Goal: Check status: Check status

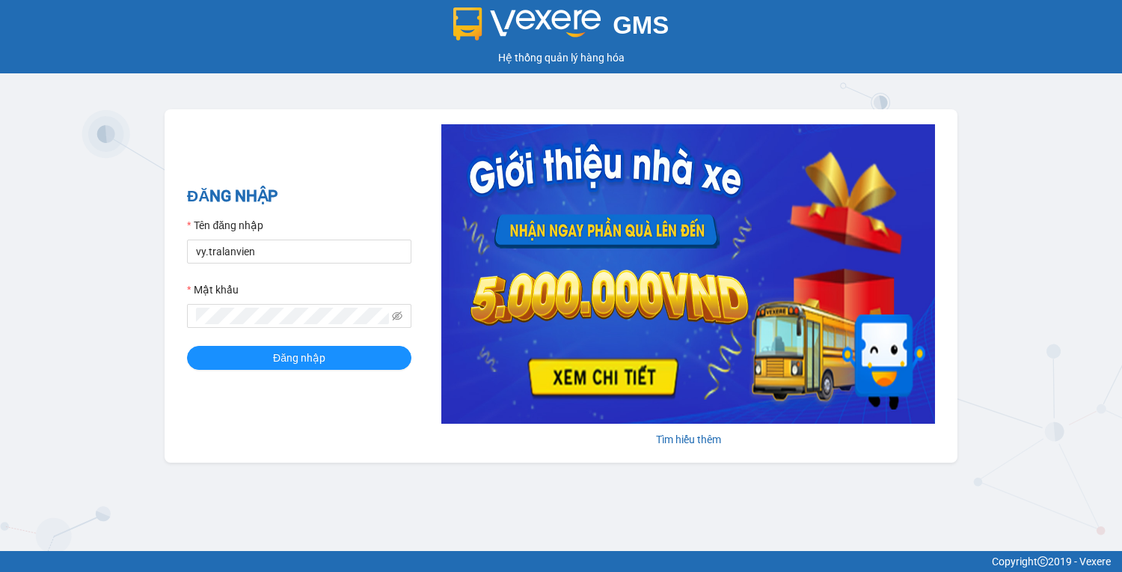
click at [287, 265] on form "Tên đăng nhập vy.tralanvien Mật khẩu Đăng nhập" at bounding box center [299, 293] width 224 height 153
click at [274, 252] on input "vy.tralanvien" at bounding box center [299, 251] width 224 height 24
type input "tu.tralanvien"
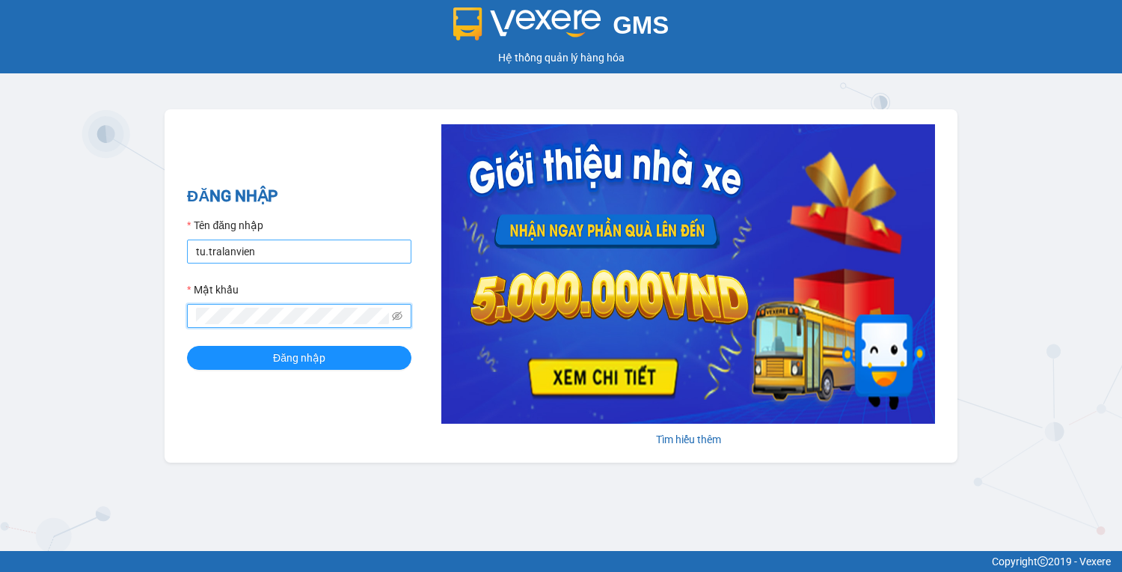
click at [187, 346] on button "Đăng nhập" at bounding box center [299, 358] width 224 height 24
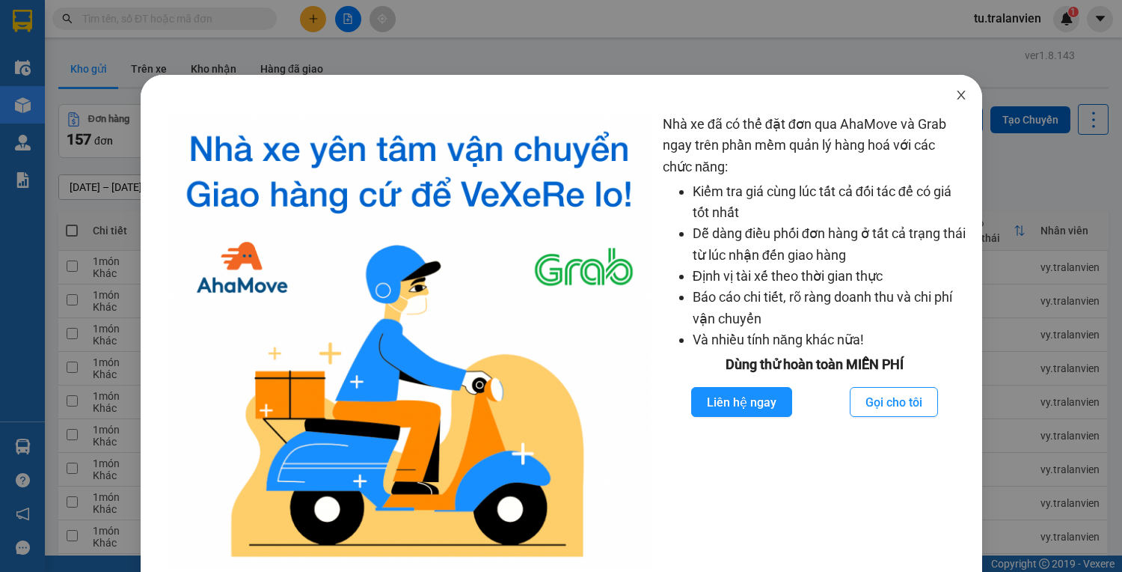
click at [955, 93] on icon "close" at bounding box center [961, 95] width 12 height 12
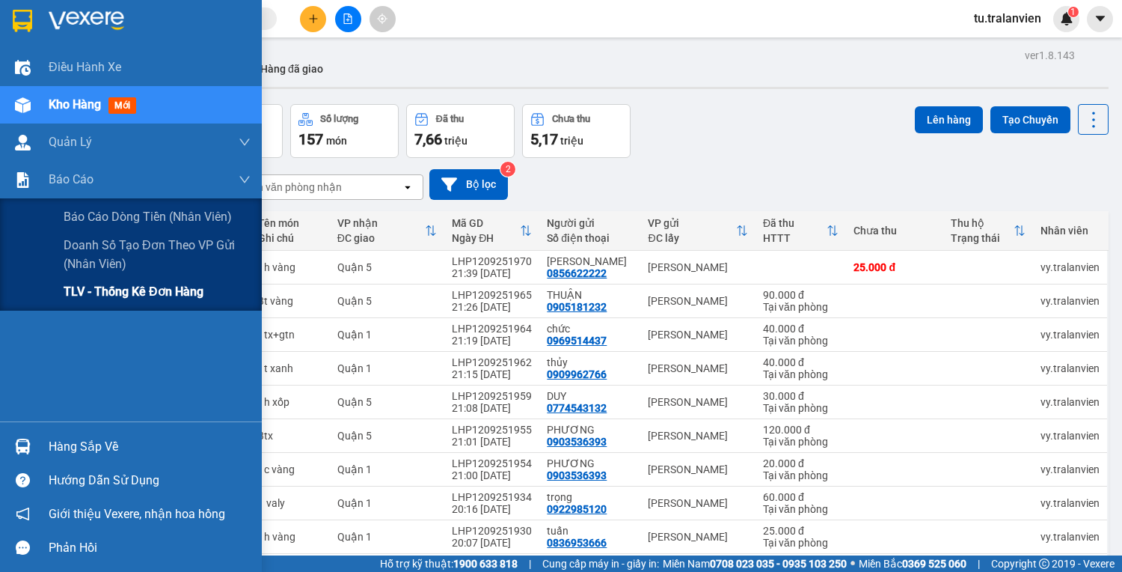
click at [58, 278] on div "TLV - Thống kê đơn hàng" at bounding box center [131, 291] width 262 height 37
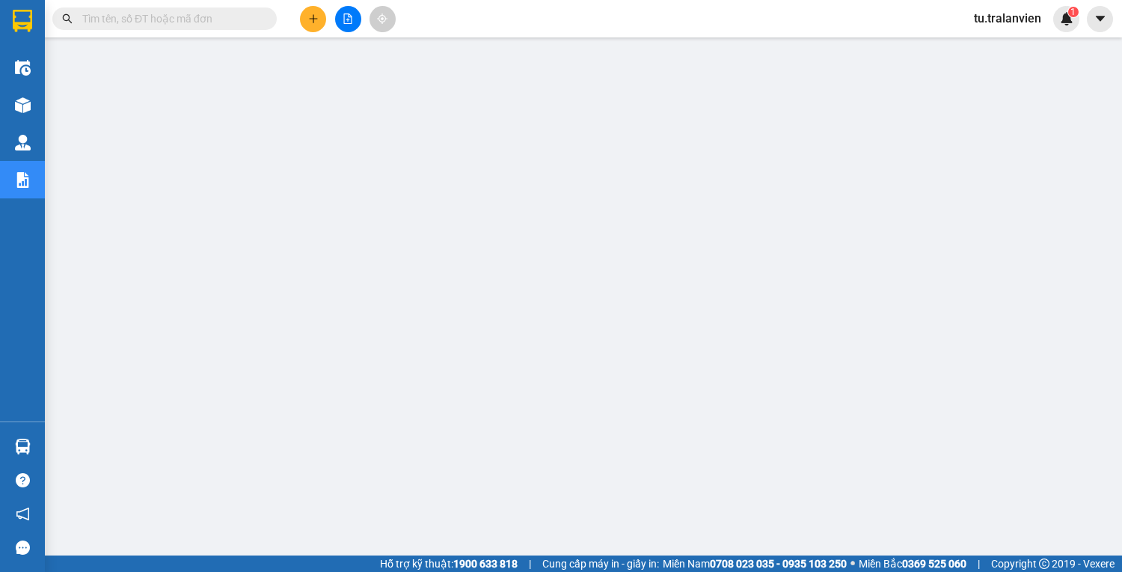
click at [209, 23] on input "text" at bounding box center [170, 18] width 177 height 16
paste input "Q51209251940"
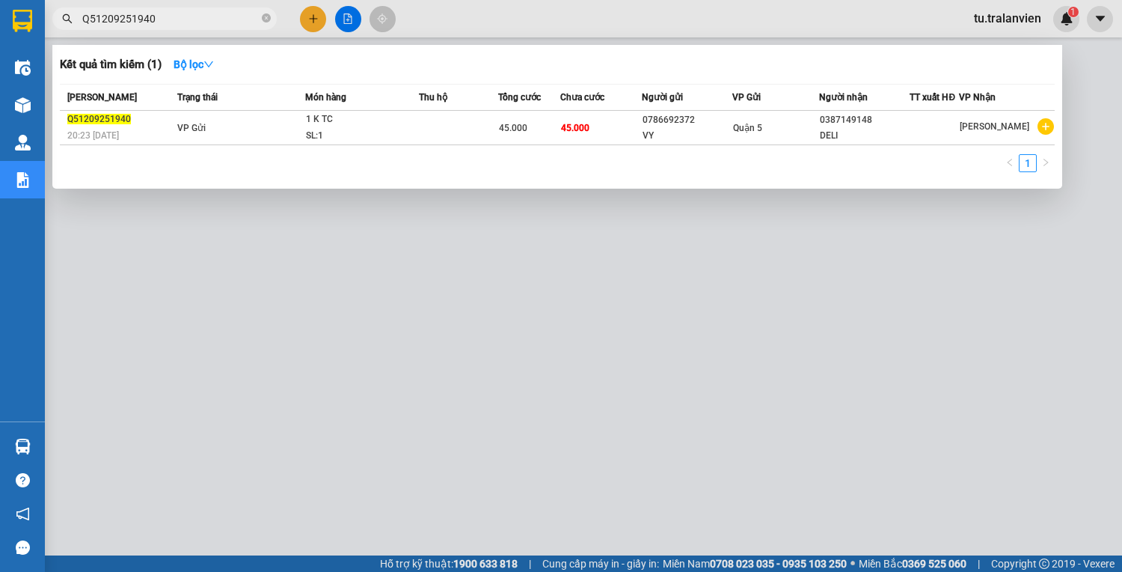
type input "Q51209251940"
